Goal: Transaction & Acquisition: Register for event/course

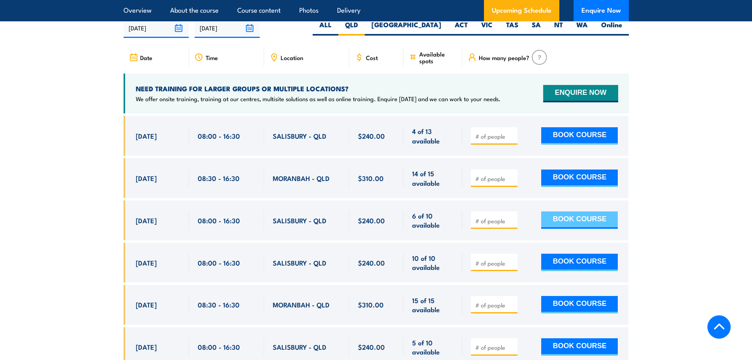
click at [573, 223] on button "BOOK COURSE" at bounding box center [579, 219] width 77 height 17
type input "2"
click at [573, 224] on button "BOOK COURSE" at bounding box center [579, 219] width 77 height 17
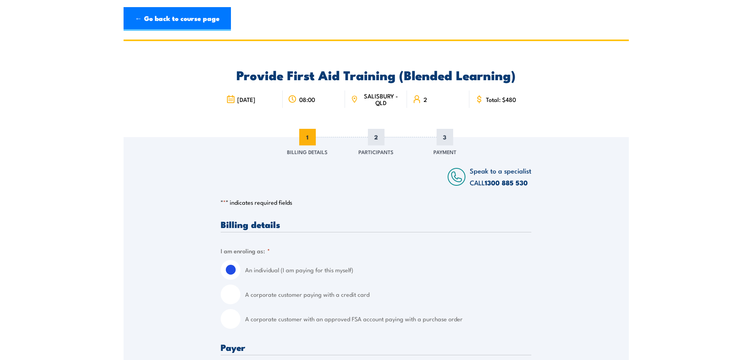
click at [233, 321] on input "A corporate customer with an approved FSA account paying with a purchase order" at bounding box center [231, 319] width 20 height 20
radio input "true"
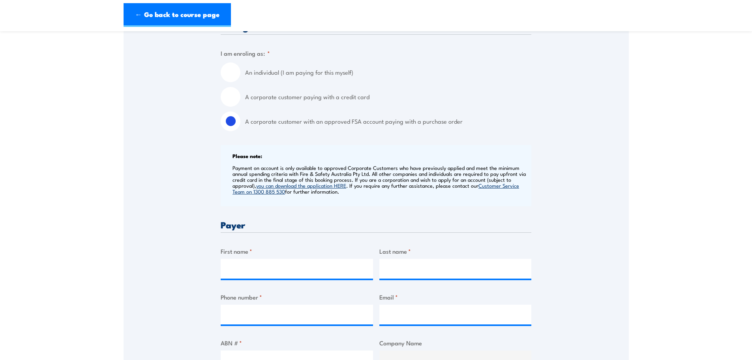
scroll to position [237, 0]
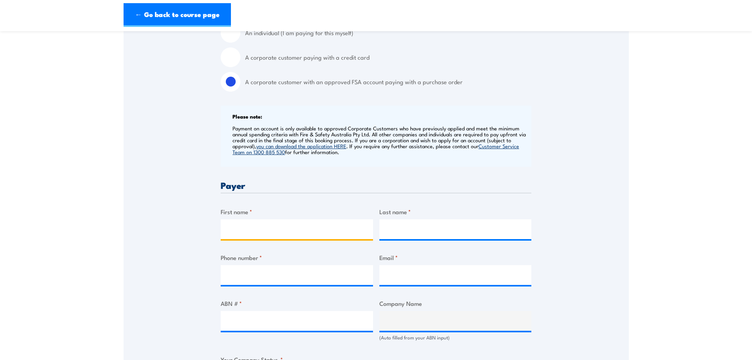
click at [272, 229] on input "First name *" at bounding box center [297, 229] width 152 height 20
type input "Shane"
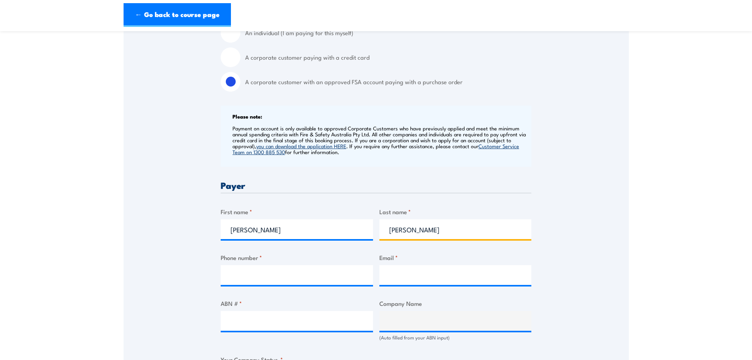
type input "Billington"
click at [277, 269] on input "Phone number *" at bounding box center [297, 275] width 152 height 20
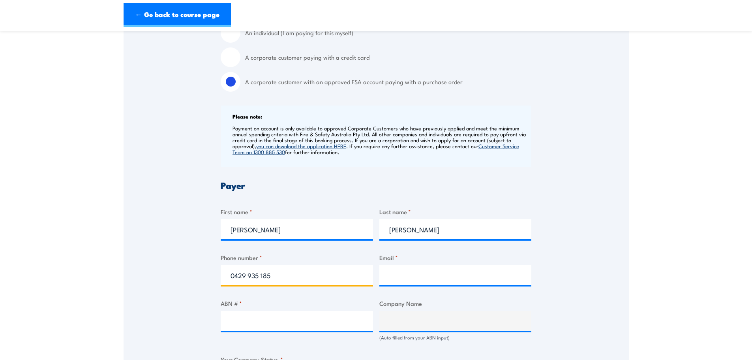
type input "0429 935 185"
click at [437, 269] on input "Email *" at bounding box center [455, 275] width 152 height 20
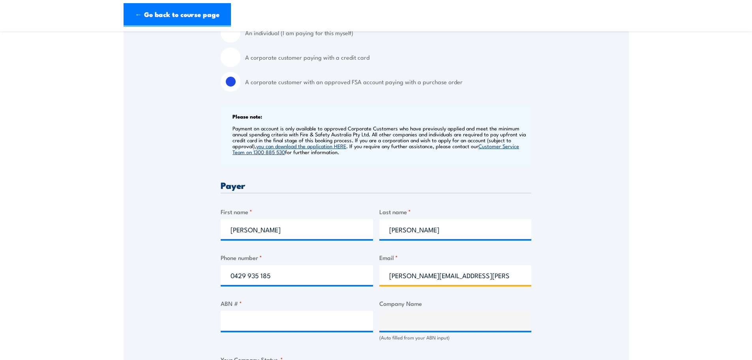
type input "shane.billington@silklogistics.com.au"
click at [336, 323] on input "ABN # *" at bounding box center [297, 321] width 152 height 20
type input "56006444355"
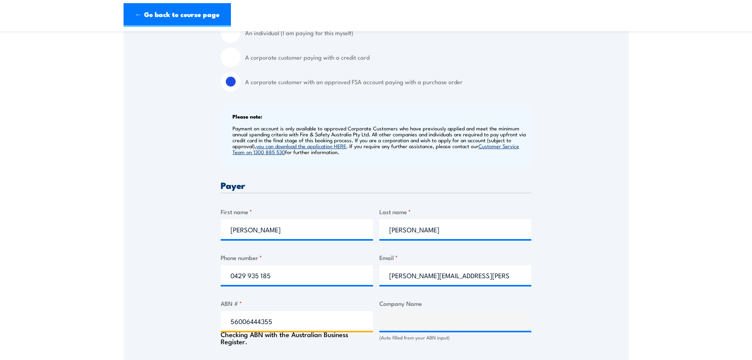
type input "SILK CONTRACT LOGISTICS PTY LTD"
radio input "true"
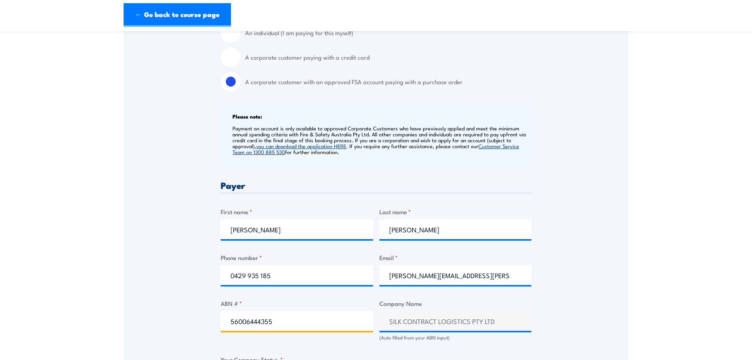
type input "56006444355"
click at [562, 261] on div "Speak to a specialist CALL 1300 885 530 CALL 1300 885 530 " * " indicates requi…" at bounding box center [376, 356] width 505 height 912
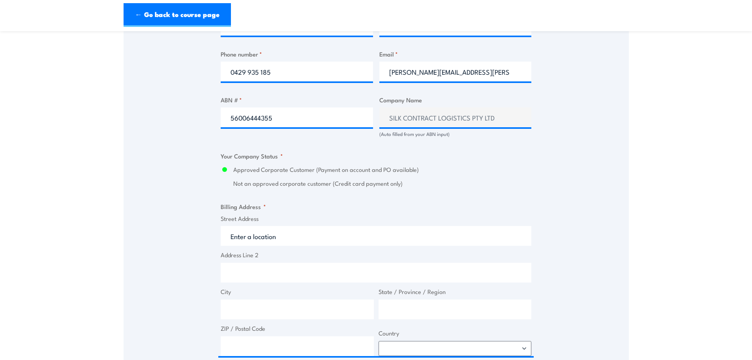
scroll to position [474, 0]
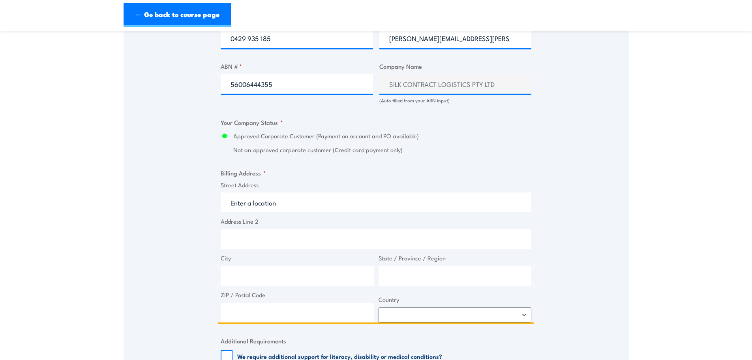
click at [294, 205] on input "Street Address" at bounding box center [376, 202] width 311 height 20
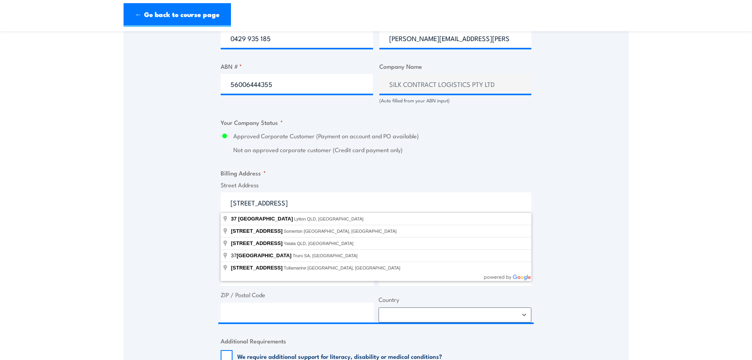
type input "37 Freight Street, Lytton QLD, Australia"
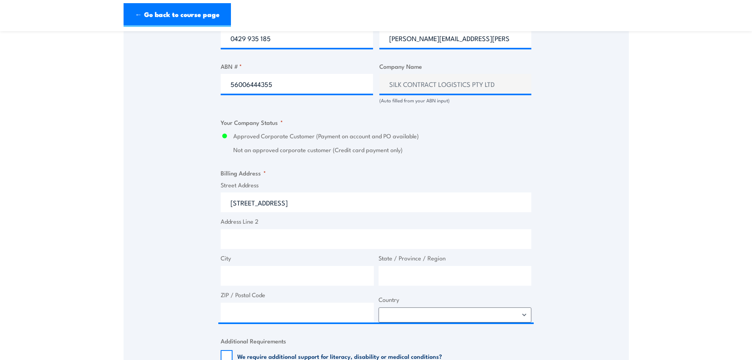
type input "37 Freight St"
type input "Lytton"
type input "Queensland"
type input "4178"
select select "Australia"
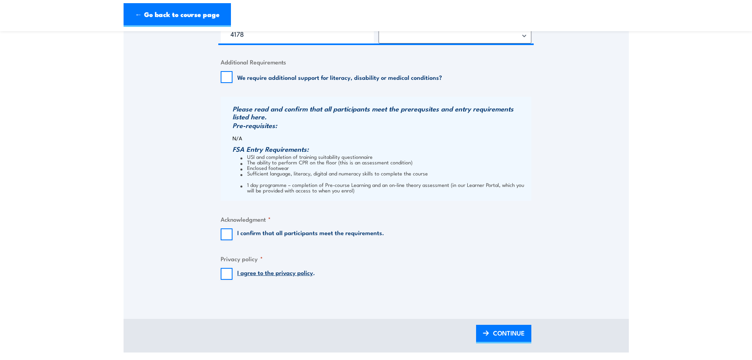
scroll to position [789, 0]
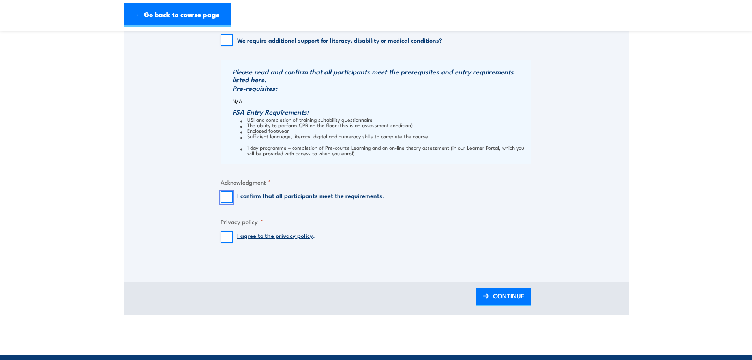
click at [227, 197] on input "I confirm that all participants meet the requirements." at bounding box center [227, 197] width 12 height 12
checkbox input "true"
click at [228, 233] on input "I agree to the privacy policy ." at bounding box center [227, 237] width 12 height 12
checkbox input "true"
click at [506, 296] on span "CONTINUE" at bounding box center [509, 295] width 32 height 21
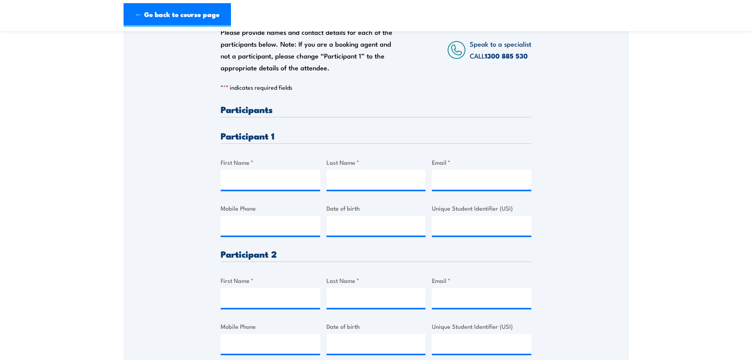
scroll to position [158, 0]
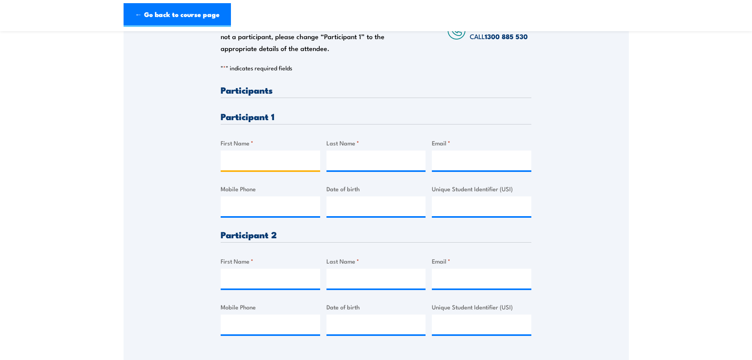
click at [262, 160] on input "First Name *" at bounding box center [270, 160] width 99 height 20
type input "Andrew"
type input "Pettit"
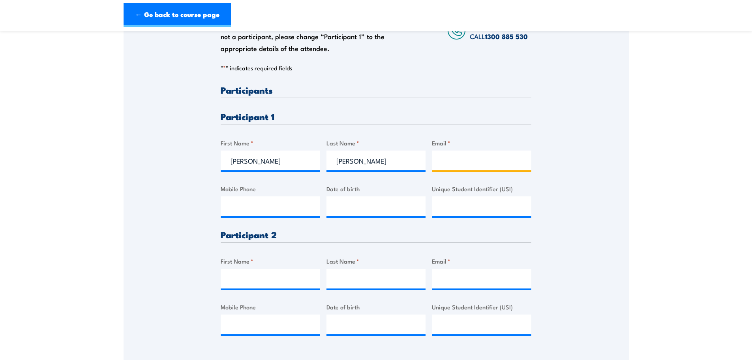
click at [453, 157] on input "Email *" at bounding box center [481, 160] width 99 height 20
paste input "Andrew Pettit <Andrew.Petit@silklogistics.com.au>"
type input "Andrew Pettit Andrew.Petit@silklogistics.com.au"
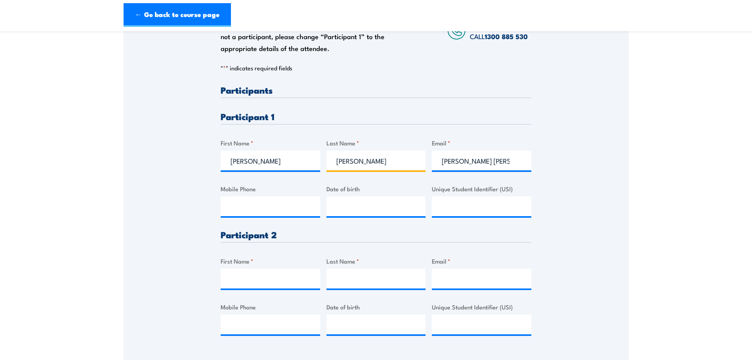
click at [347, 161] on input "Pettit" at bounding box center [375, 160] width 99 height 20
type input "Petit"
click at [254, 277] on input "First Name *" at bounding box center [270, 278] width 99 height 20
drag, startPoint x: 291, startPoint y: 279, endPoint x: 261, endPoint y: 278, distance: 29.2
click at [261, 278] on input "Giuseppe D'Apuzzo" at bounding box center [270, 278] width 99 height 20
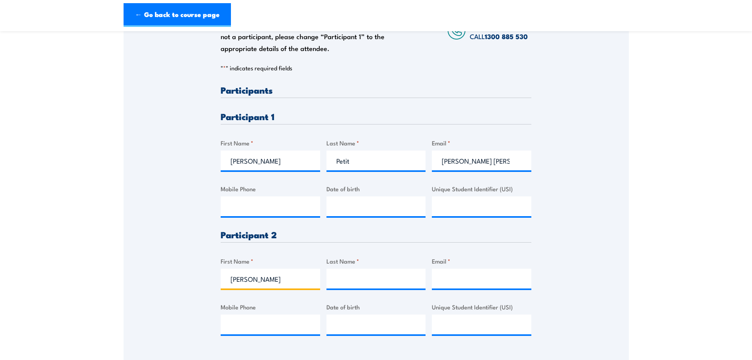
type input "Giuseppe"
click at [360, 278] on input "Last Name *" at bounding box center [375, 278] width 99 height 20
paste input "D'Apuzzo"
type input "D'Apuzzo"
click at [452, 276] on input "Email *" at bounding box center [481, 278] width 99 height 20
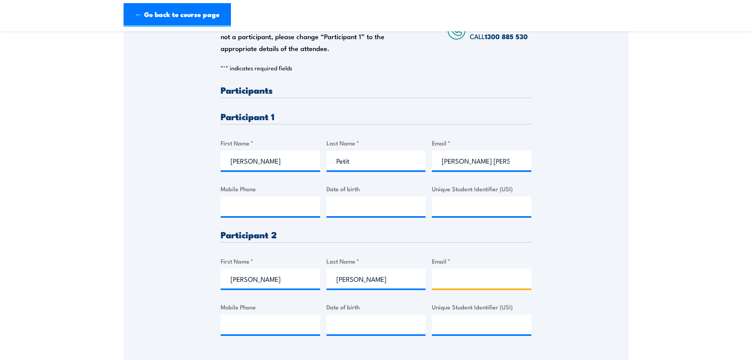
paste input "Giuseppe D'Apuzzo <Giuseppe.Dapuzzo@silklogistics.com.au>"
type input "Giuseppe.Dapuzzo@silklogistics.com.au"
click at [506, 162] on input "Andrew Pettit Andrew.Petit@silklogistics.com.au" at bounding box center [481, 160] width 99 height 20
type input ".Petit@silklogistics.com.au"
click at [343, 161] on input "Petit" at bounding box center [375, 160] width 99 height 20
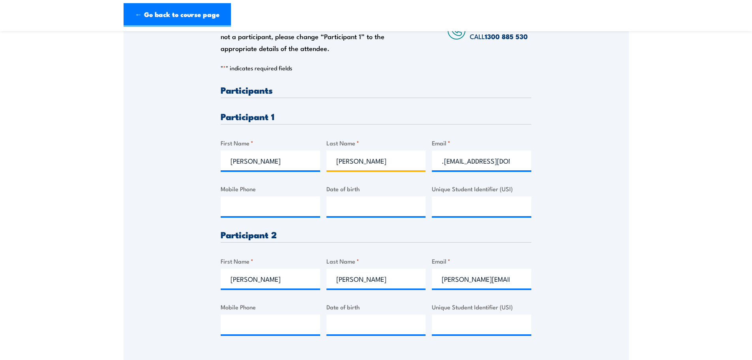
type input "Pettit"
click at [442, 160] on input ".Petit@silklogistics.com.au" at bounding box center [481, 160] width 99 height 20
click at [444, 161] on input "andrew.Petit@silklogistics.com.au" at bounding box center [481, 160] width 99 height 20
type input "Andrew.Petit@silklogistics.com.au"
click at [397, 117] on h3 "Participant 1" at bounding box center [376, 116] width 311 height 9
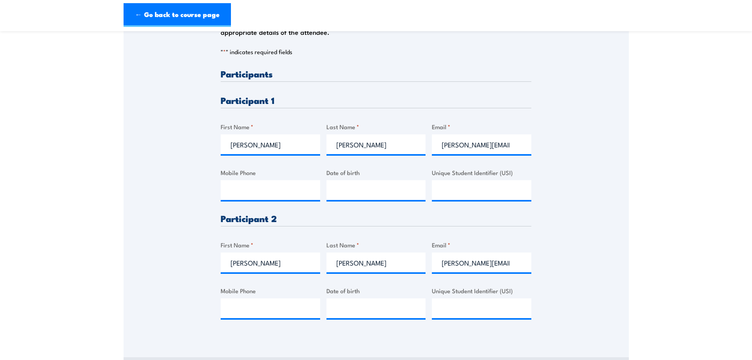
scroll to position [197, 0]
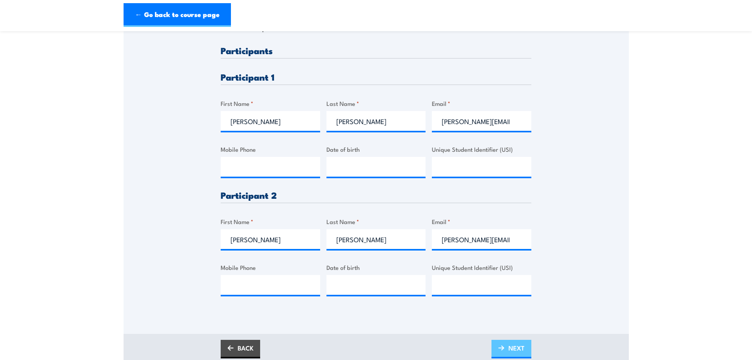
click at [513, 345] on span "NEXT" at bounding box center [516, 347] width 16 height 21
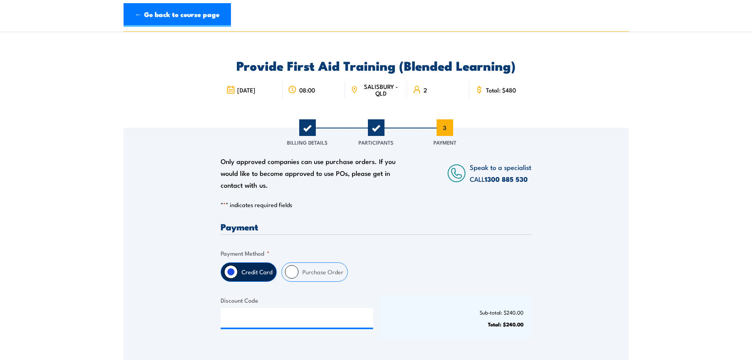
scroll to position [0, 0]
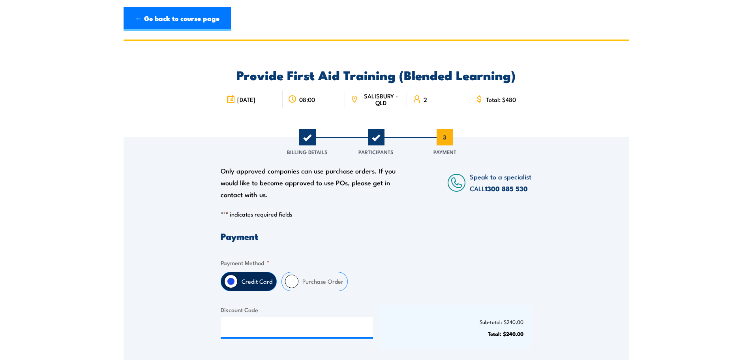
click at [296, 283] on input "Purchase Order" at bounding box center [291, 280] width 13 height 13
radio input "true"
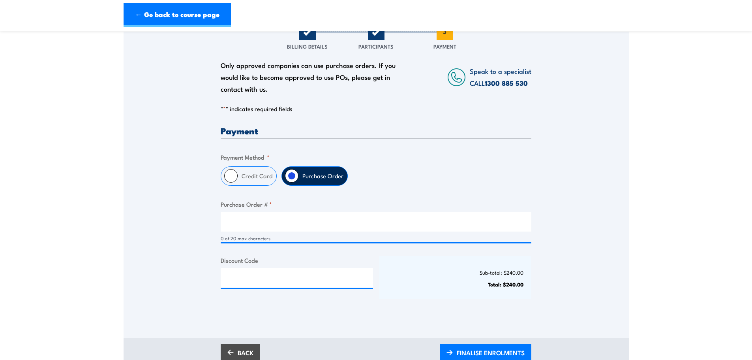
scroll to position [118, 0]
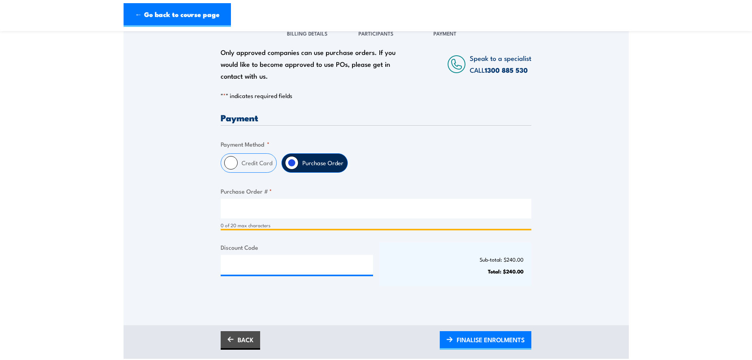
click at [283, 209] on input "Purchase Order # *" at bounding box center [376, 209] width 311 height 20
type input "SCL4070000761"
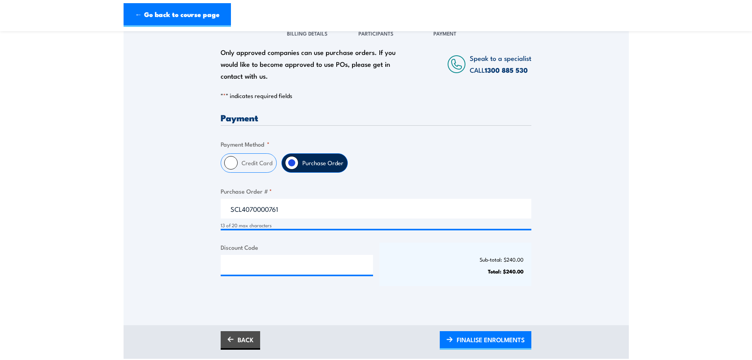
click at [396, 237] on div "Payment Only approved companies can use purchase orders. If you would like to b…" at bounding box center [376, 206] width 311 height 187
click at [482, 339] on span "FINALISE ENROLMENTS" at bounding box center [491, 339] width 68 height 21
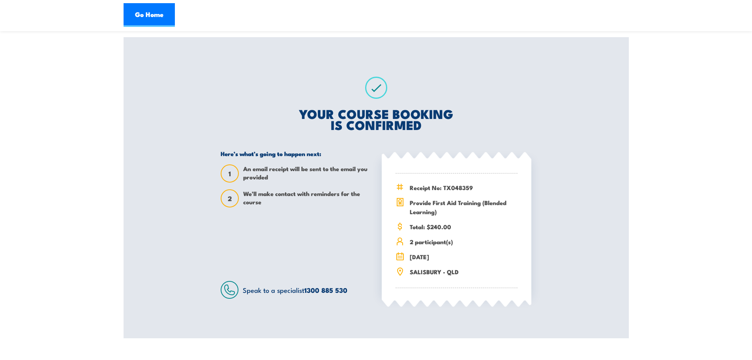
scroll to position [118, 0]
